Goal: Check status: Check status

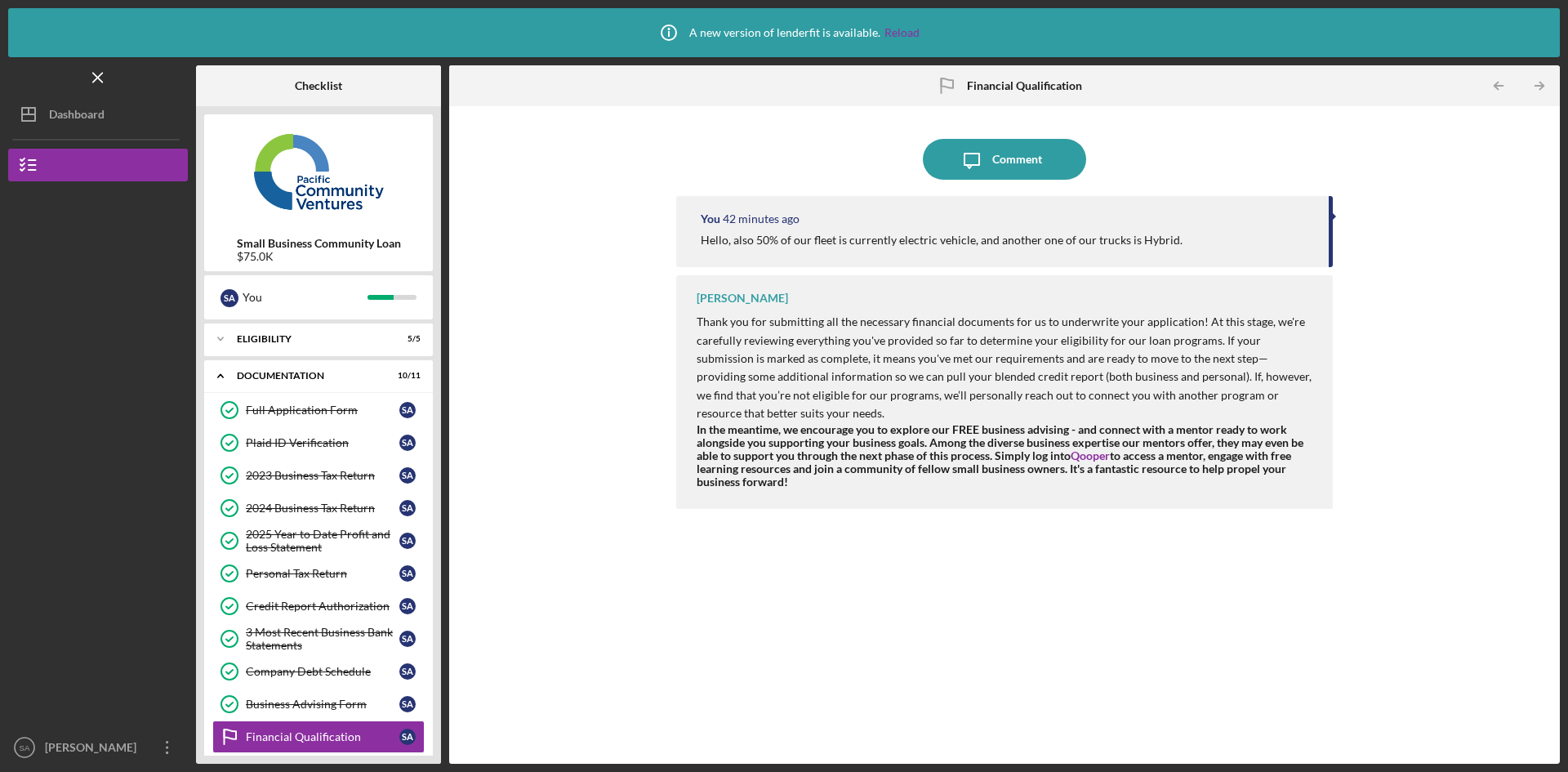
scroll to position [87, 0]
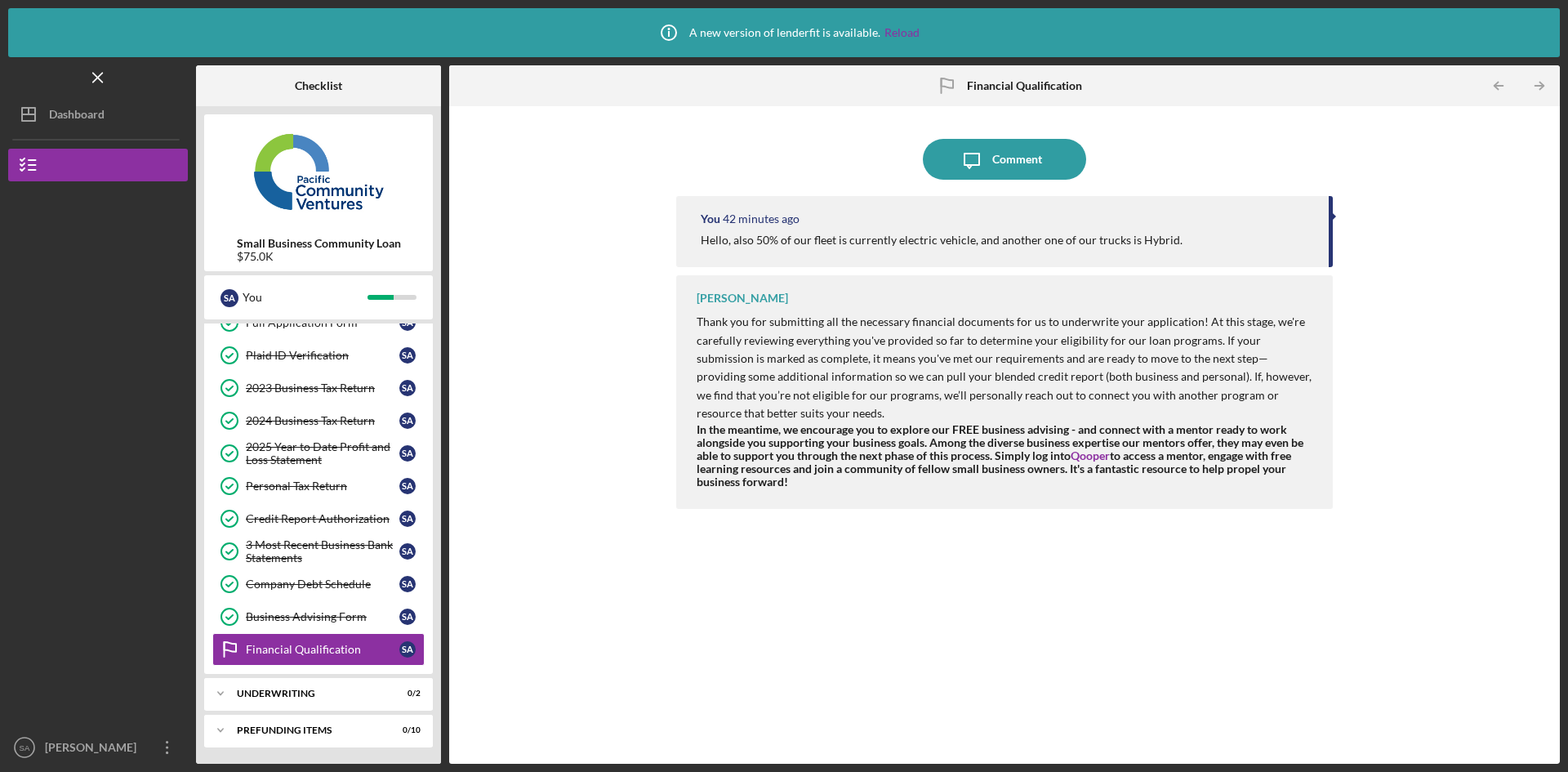
click at [108, 119] on button "Icon/Dashboard Dashboard" at bounding box center [97, 114] width 180 height 33
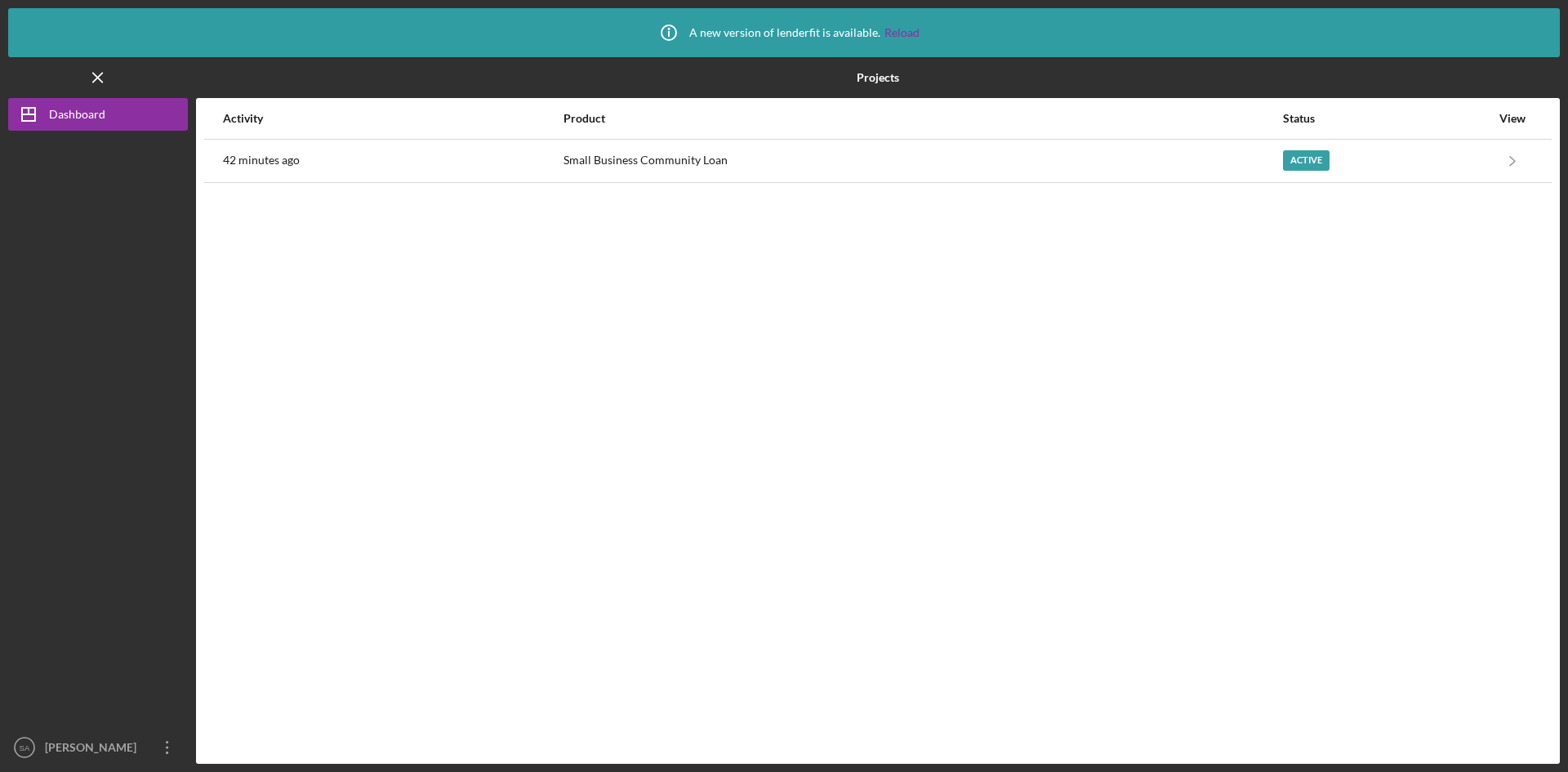
click at [1411, 170] on div "Active" at bounding box center [1386, 161] width 208 height 40
